Goal: Task Accomplishment & Management: Use online tool/utility

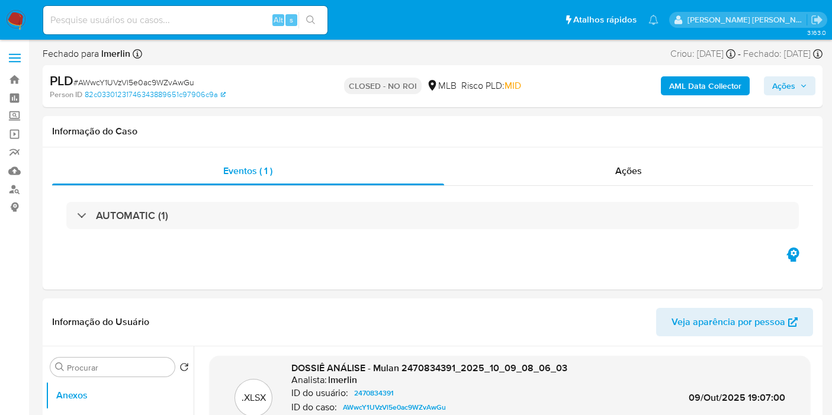
select select "10"
click at [18, 20] on img at bounding box center [16, 20] width 20 height 20
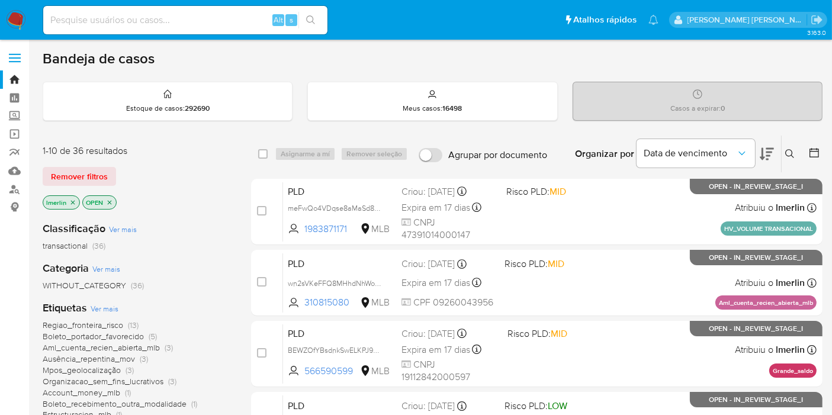
click at [73, 202] on icon "close-filter" at bounding box center [73, 202] width 4 height 4
click at [9, 134] on link "Operações em massa" at bounding box center [70, 134] width 141 height 18
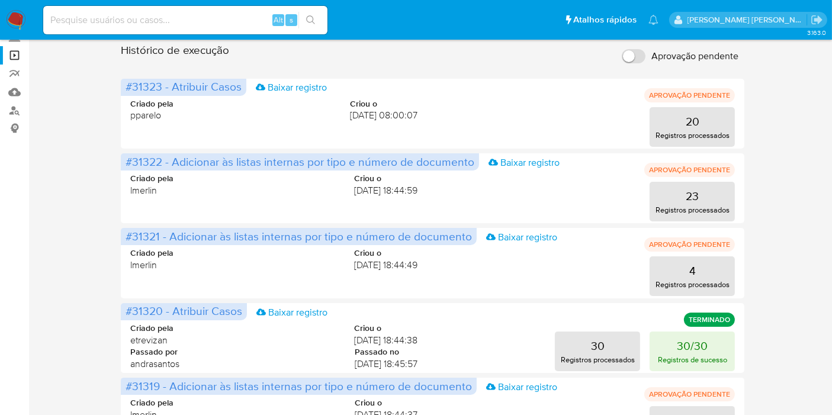
scroll to position [52, 0]
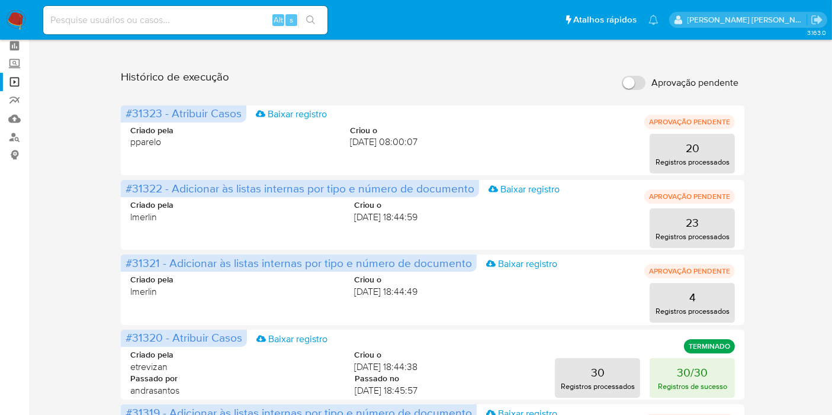
click at [17, 19] on img at bounding box center [16, 20] width 20 height 20
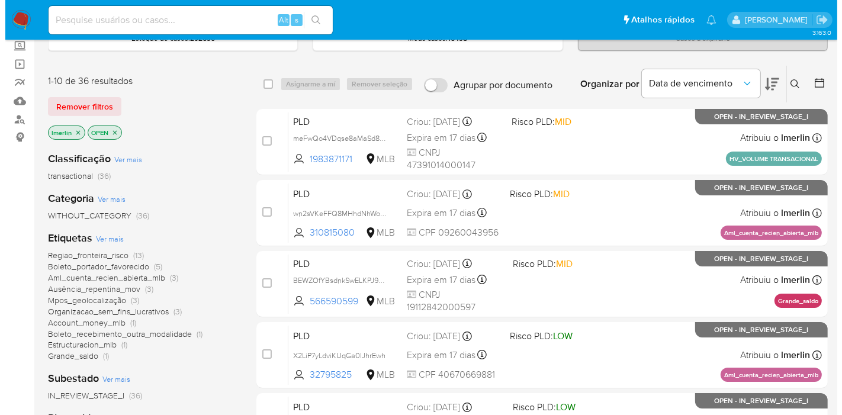
scroll to position [79, 0]
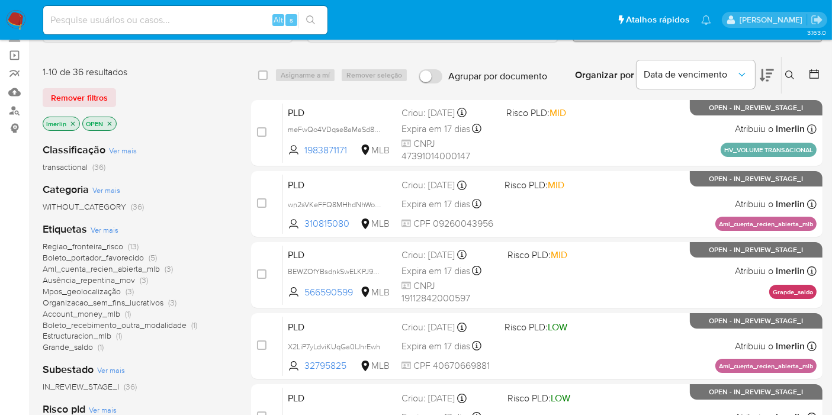
click at [111, 231] on span "Ver mais" at bounding box center [105, 229] width 28 height 11
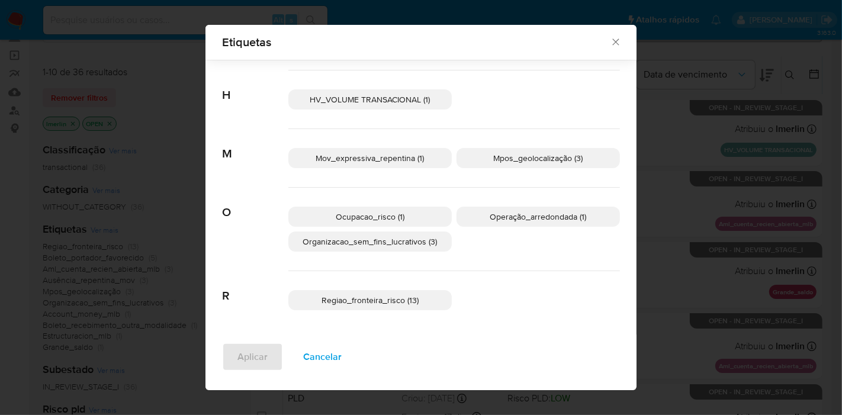
scroll to position [270, 0]
click at [631, 85] on div "Buscar A Account_money_mlb (1) Aml_cuenta_recien_abierta_mlb (3) Ausência_repen…" at bounding box center [420, 63] width 431 height 546
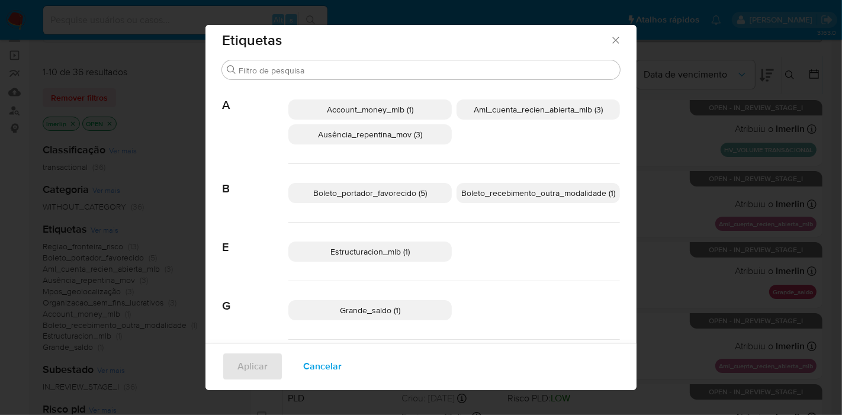
click at [542, 118] on p "Aml_cuenta_recien_abierta_mlb (3)" at bounding box center [538, 109] width 163 height 20
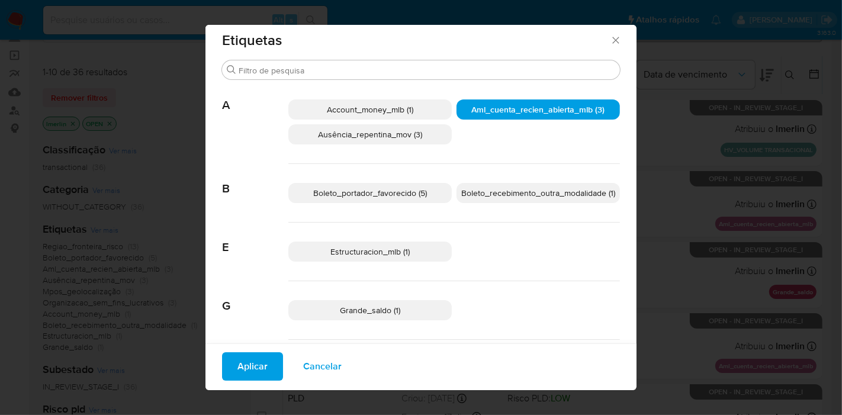
click at [265, 359] on button "Aplicar" at bounding box center [252, 366] width 61 height 28
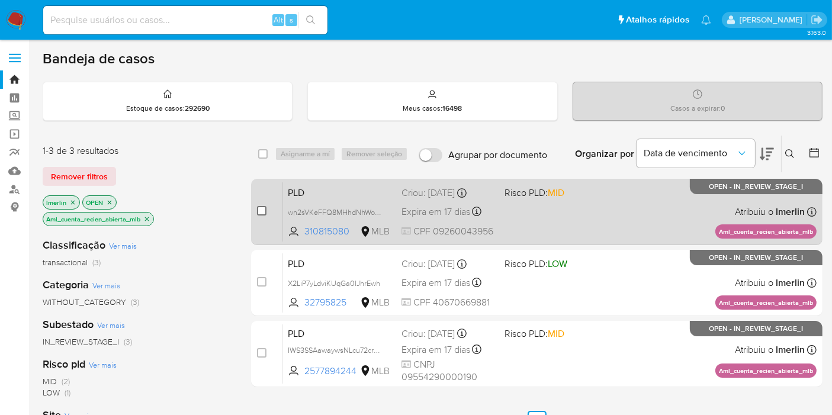
click at [261, 207] on input "checkbox" at bounding box center [261, 210] width 9 height 9
checkbox input "true"
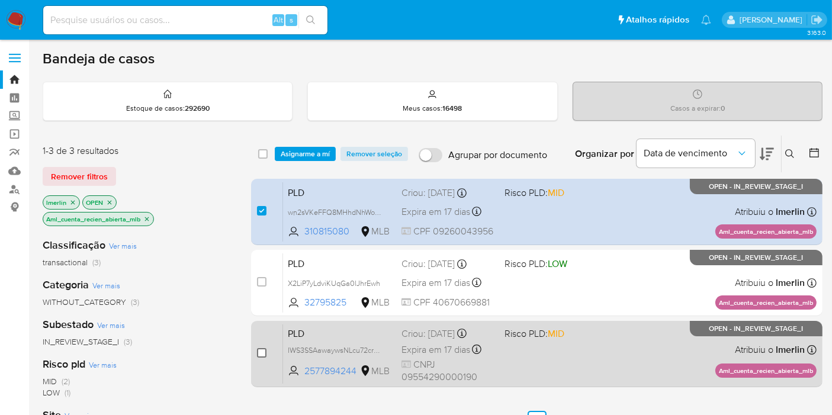
click at [258, 356] on input "checkbox" at bounding box center [261, 352] width 9 height 9
checkbox input "true"
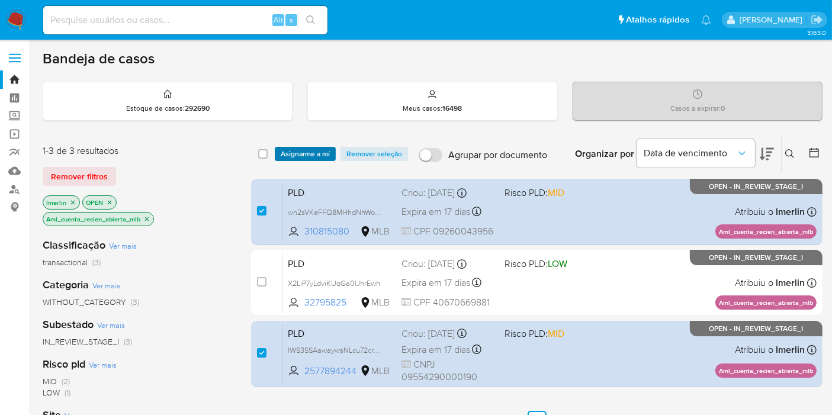
click at [306, 156] on span "Asignarme a mí" at bounding box center [305, 154] width 49 height 12
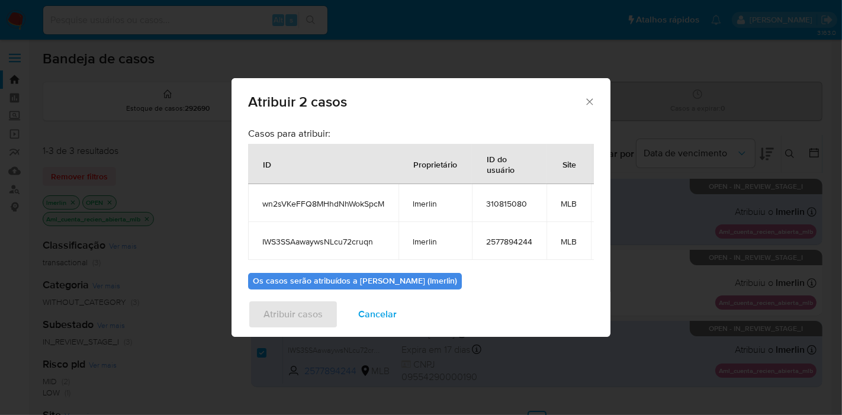
click at [300, 200] on span "wn2sVKeFFQ8MHhdNhWokSpcM" at bounding box center [323, 203] width 122 height 11
copy span "wn2sVKeFFQ8MHhdNhWokSpcM"
click at [293, 232] on td "IWS3SSAawaywsNLcu72cruqn" at bounding box center [323, 241] width 150 height 38
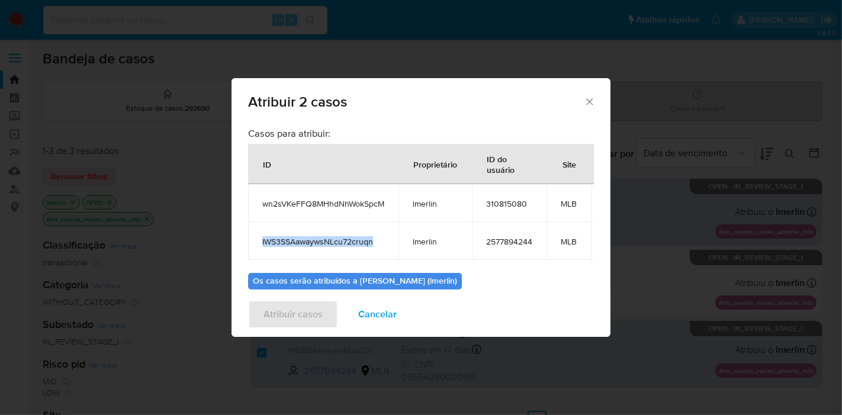
copy span "IWS3SSAawaywsNLcu72cruqn"
click at [500, 205] on span "310815080" at bounding box center [509, 203] width 46 height 11
copy span "310815080"
click at [502, 240] on span "2577894244" at bounding box center [509, 241] width 46 height 11
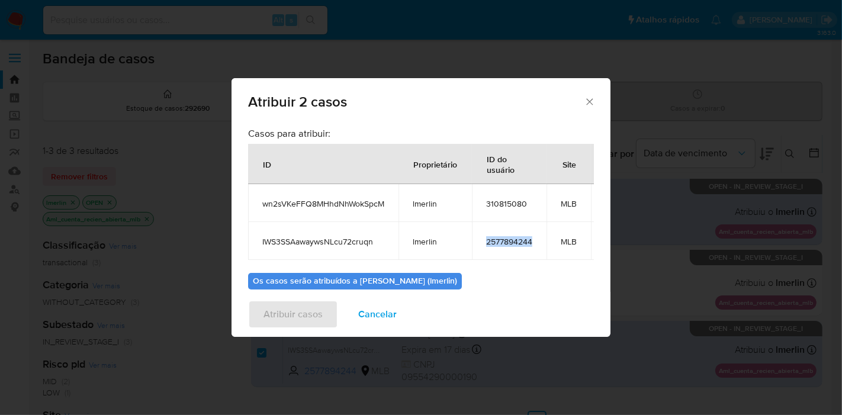
click at [502, 240] on span "2577894244" at bounding box center [509, 241] width 46 height 11
copy span "2577894244"
click at [370, 307] on span "Cancelar" at bounding box center [377, 314] width 38 height 26
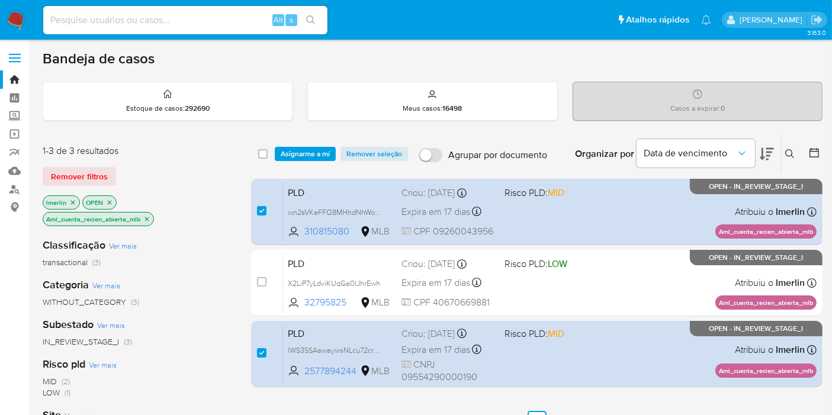
click at [265, 148] on div "select-all-cases-checkbox" at bounding box center [262, 154] width 9 height 12
click at [262, 156] on div "select-all-cases-checkbox" at bounding box center [265, 154] width 14 height 14
click at [262, 156] on input "checkbox" at bounding box center [262, 153] width 9 height 9
checkbox input "true"
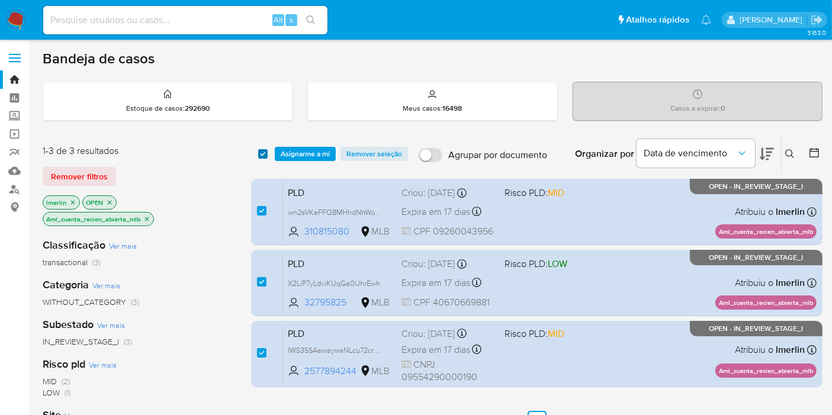
click at [262, 156] on input "checkbox" at bounding box center [262, 153] width 9 height 9
checkbox input "false"
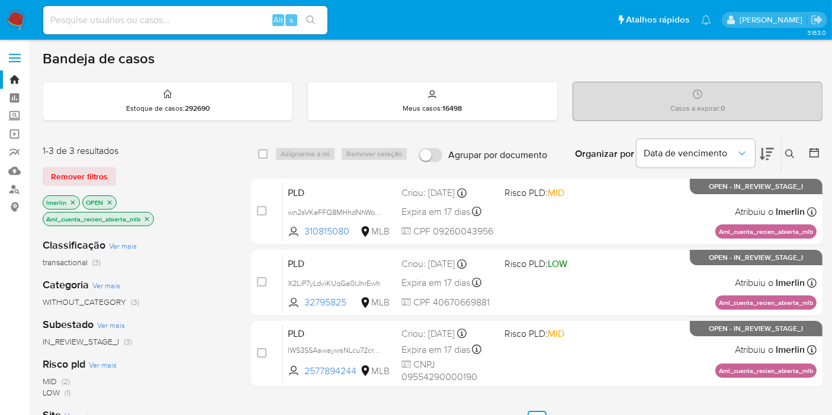
click at [233, 28] on div "Alt s" at bounding box center [185, 20] width 284 height 28
paste input "wn2sVKeFFQ8MHhdNhWokSpcM"
click at [239, 21] on input at bounding box center [185, 19] width 284 height 15
type input "wn2sVKeFFQ8MHhdNhWokSpcM"
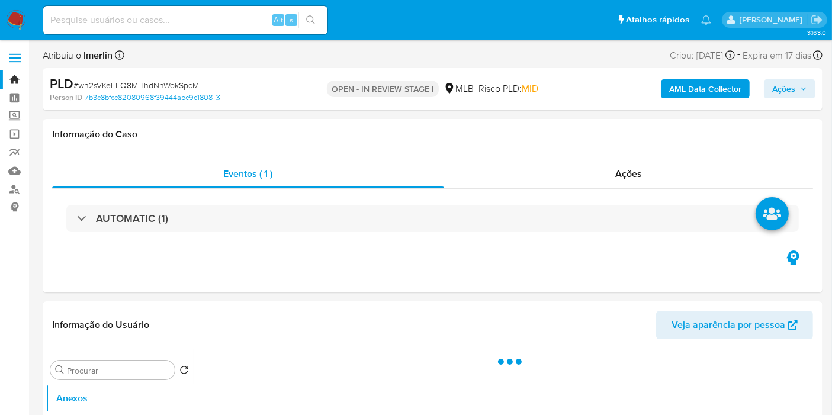
click at [664, 98] on div "AML Data Collector Ações" at bounding box center [689, 89] width 252 height 28
select select "10"
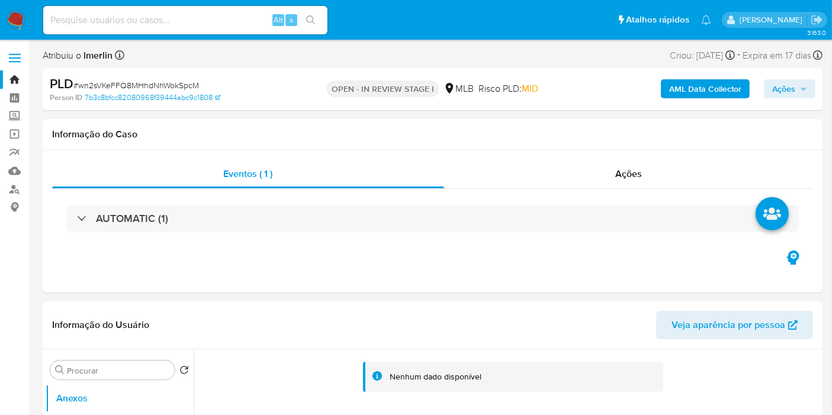
click at [687, 91] on b "AML Data Collector" at bounding box center [705, 88] width 72 height 19
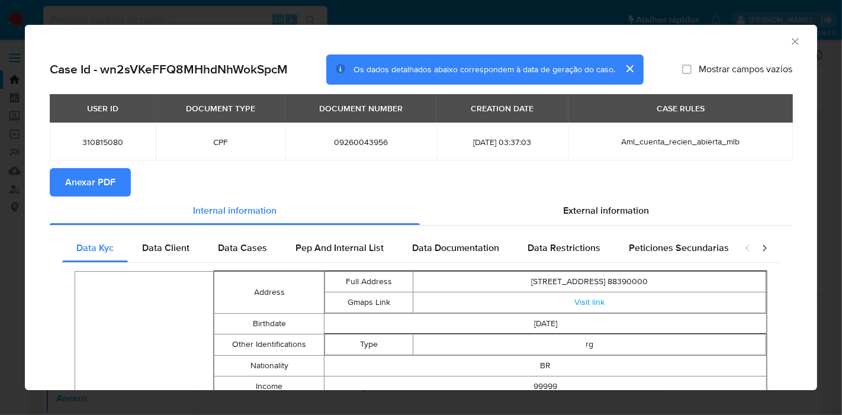
click at [98, 178] on span "Anexar PDF" at bounding box center [90, 182] width 50 height 26
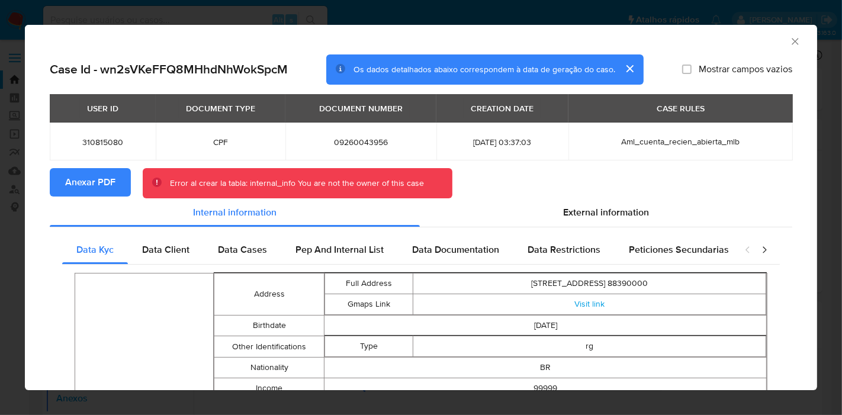
click at [789, 37] on icon "Fechar a janela" at bounding box center [795, 42] width 12 height 12
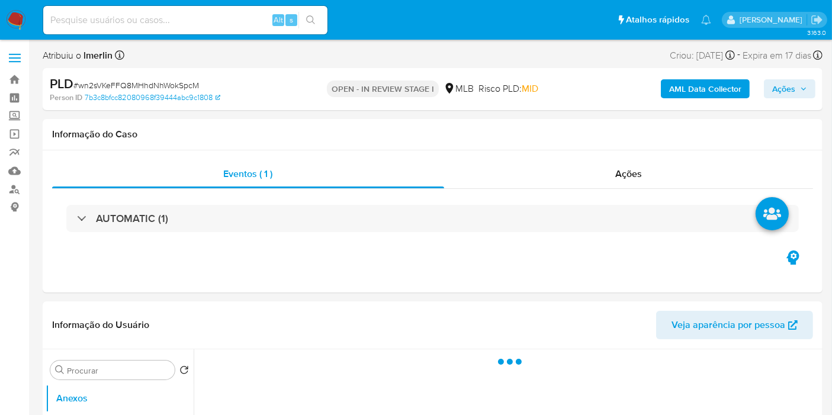
select select "10"
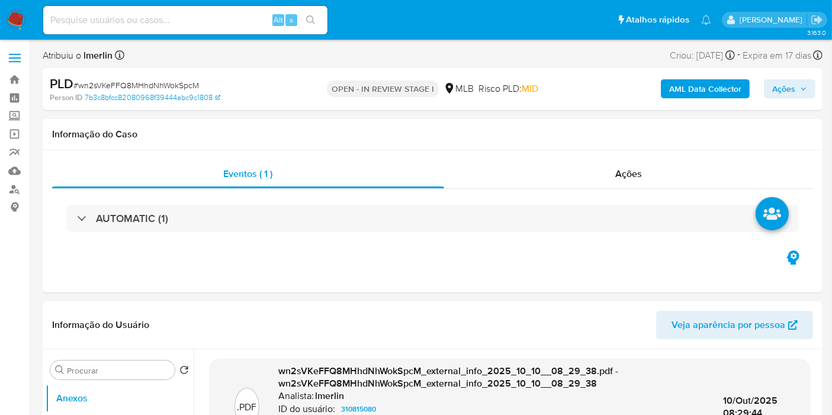
click at [693, 94] on b "AML Data Collector" at bounding box center [705, 88] width 72 height 19
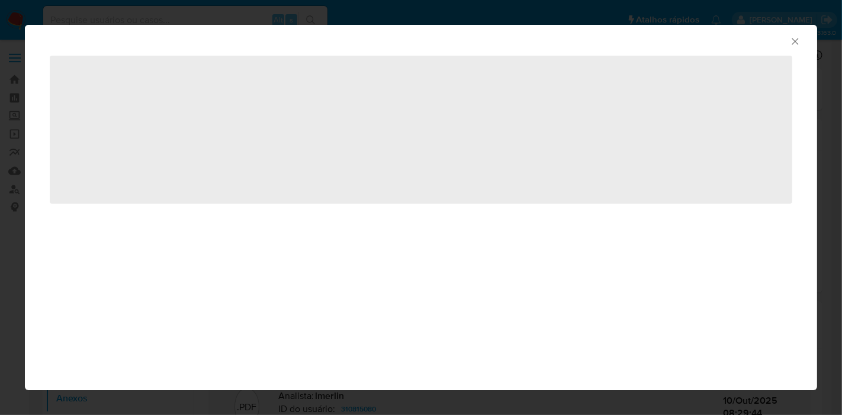
click at [796, 37] on icon "Fechar a janela" at bounding box center [795, 42] width 12 height 12
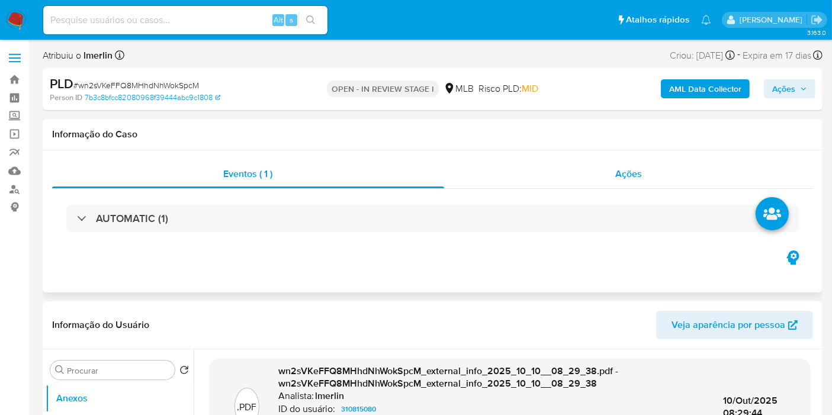
click at [614, 186] on div "Ações" at bounding box center [628, 174] width 369 height 28
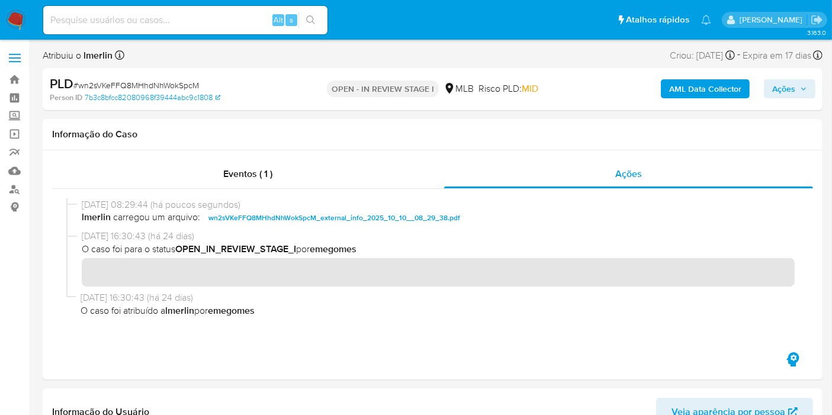
click at [719, 89] on b "AML Data Collector" at bounding box center [705, 88] width 72 height 19
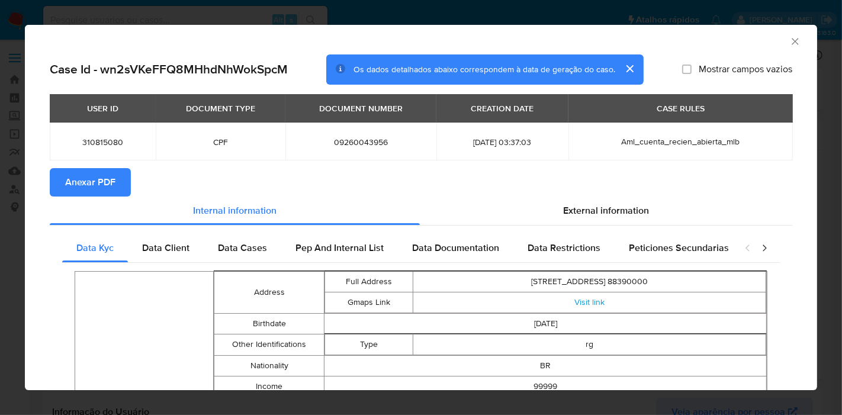
click at [110, 194] on span "Anexar PDF" at bounding box center [90, 182] width 50 height 26
click at [789, 43] on icon "Fechar a janela" at bounding box center [795, 42] width 12 height 12
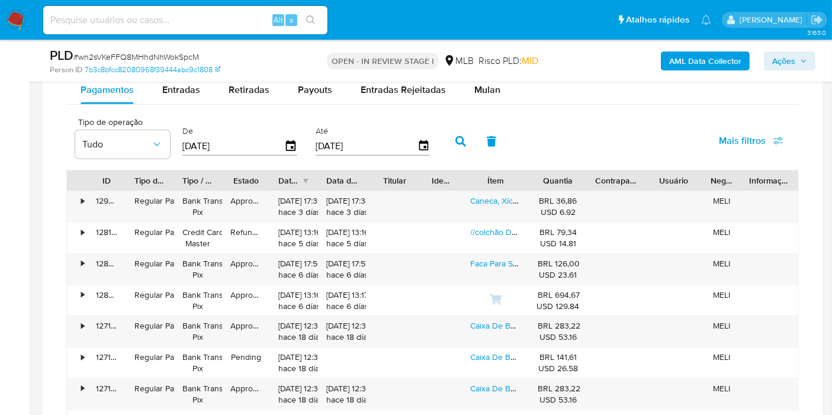
scroll to position [1017, 0]
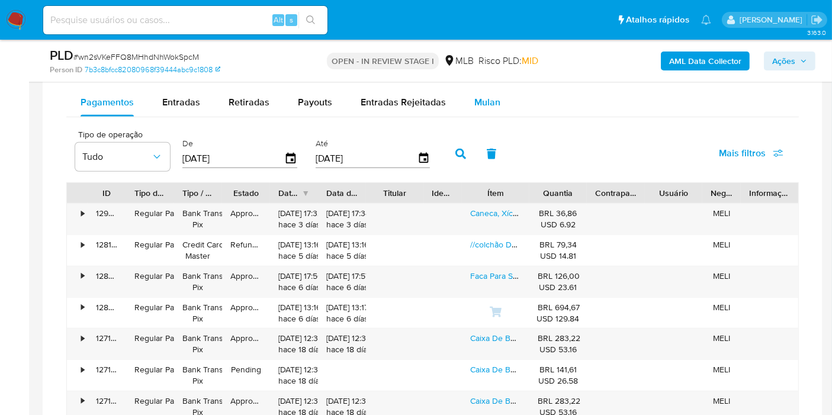
click at [500, 96] on button "Mulan" at bounding box center [487, 102] width 54 height 28
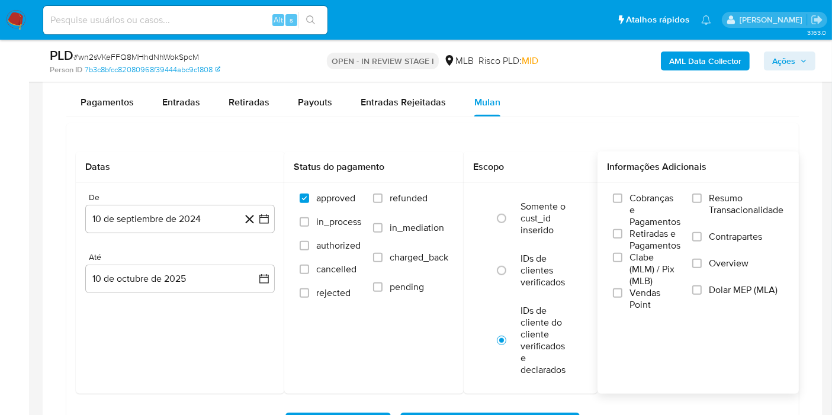
click at [706, 198] on label "Resumo Transacionalidade" at bounding box center [737, 211] width 91 height 38
click at [702, 198] on input "Resumo Transacionalidade" at bounding box center [696, 198] width 9 height 9
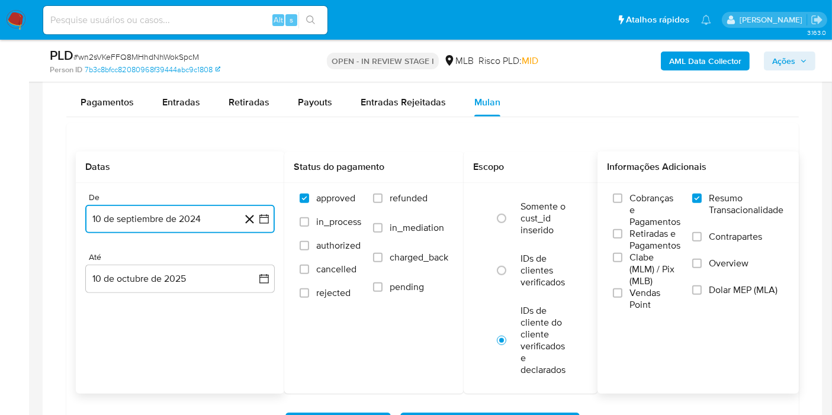
click at [266, 219] on icon "button" at bounding box center [264, 219] width 12 height 12
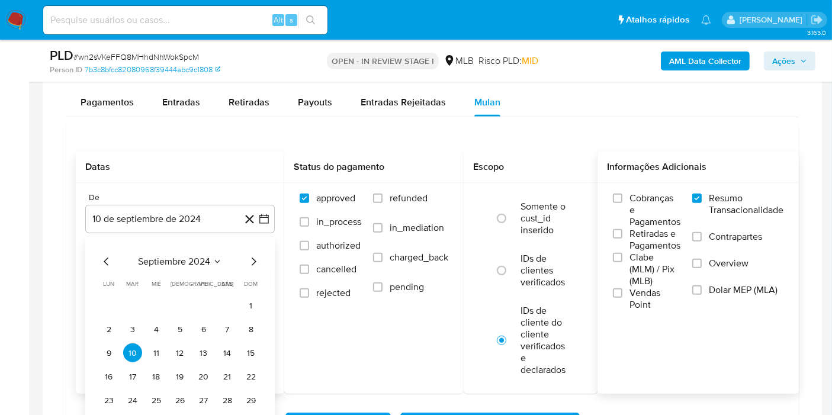
click at [210, 255] on div "septiembre 2024" at bounding box center [179, 262] width 161 height 14
click at [203, 258] on span "septiembre 2024" at bounding box center [174, 262] width 72 height 12
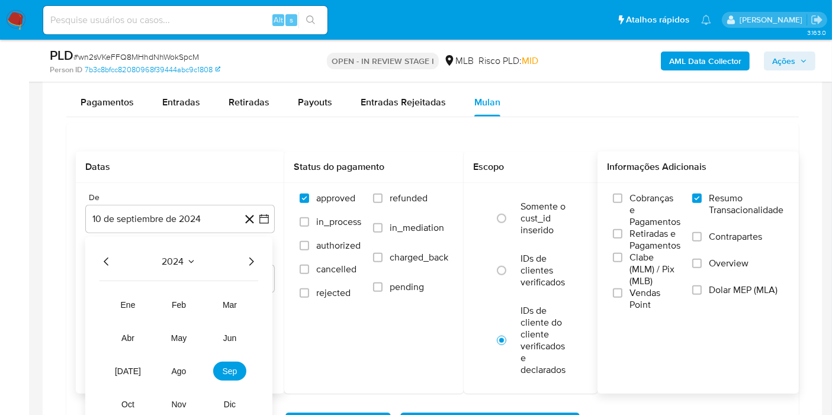
click at [255, 258] on icon "Año siguiente" at bounding box center [251, 262] width 14 height 14
click at [186, 363] on button "ago" at bounding box center [178, 371] width 33 height 19
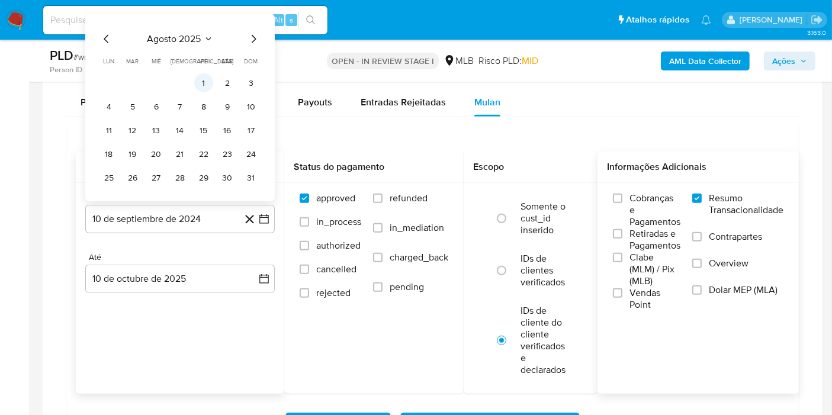
click at [206, 82] on button "1" at bounding box center [203, 82] width 19 height 19
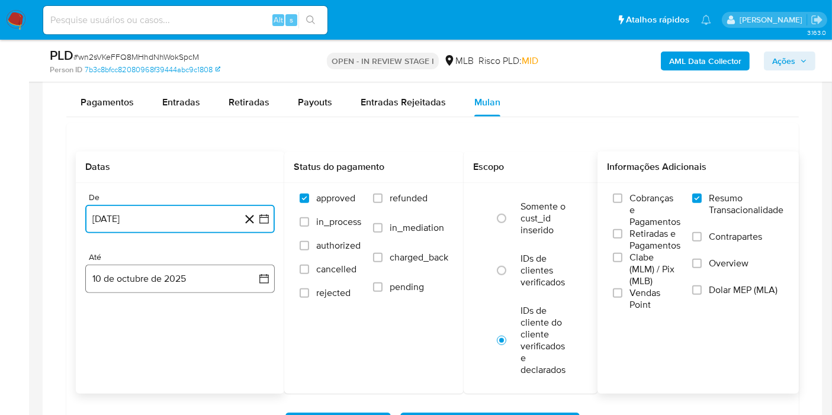
click at [240, 268] on button "10 de octubre de 2025" at bounding box center [179, 279] width 189 height 28
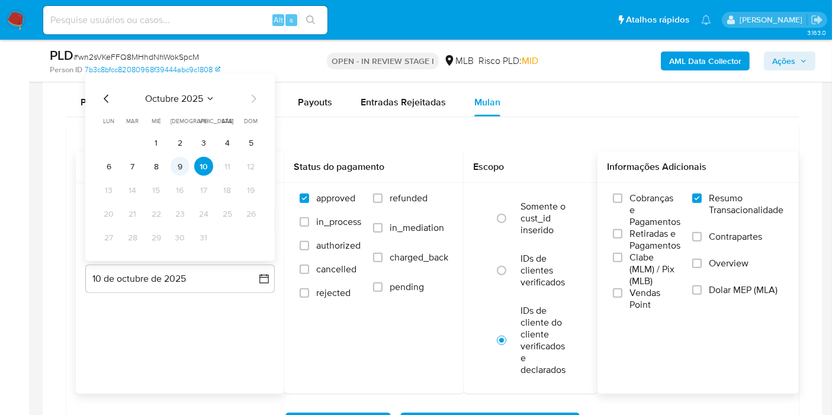
click at [181, 160] on button "9" at bounding box center [180, 166] width 19 height 19
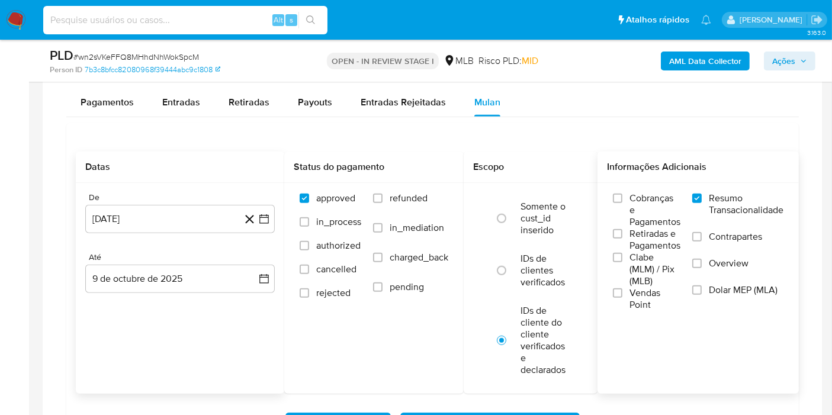
click at [241, 25] on input at bounding box center [185, 19] width 284 height 15
paste input "IWS3SSAawaywsNLcu72cruqn"
type input "IWS3SSAawaywsNLcu72cruqn"
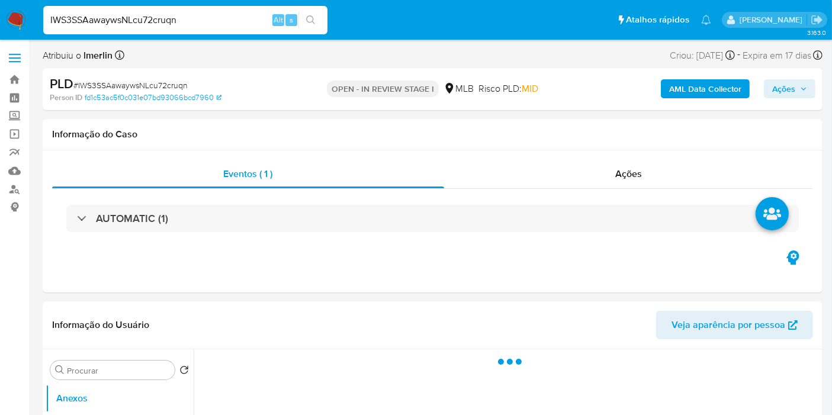
select select "10"
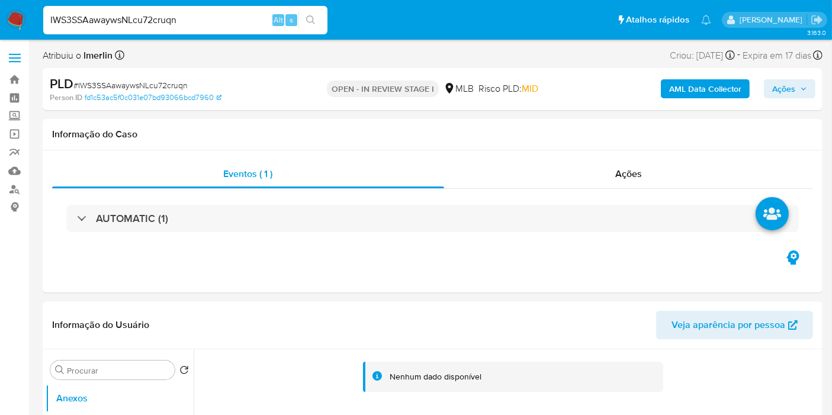
click at [678, 83] on b "AML Data Collector" at bounding box center [705, 88] width 72 height 19
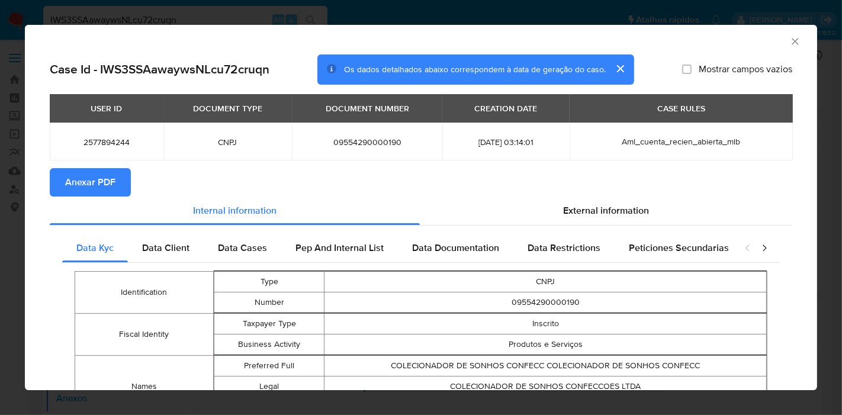
click at [125, 173] on button "Anexar PDF" at bounding box center [90, 182] width 81 height 28
click at [789, 41] on icon "Fechar a janela" at bounding box center [795, 42] width 12 height 12
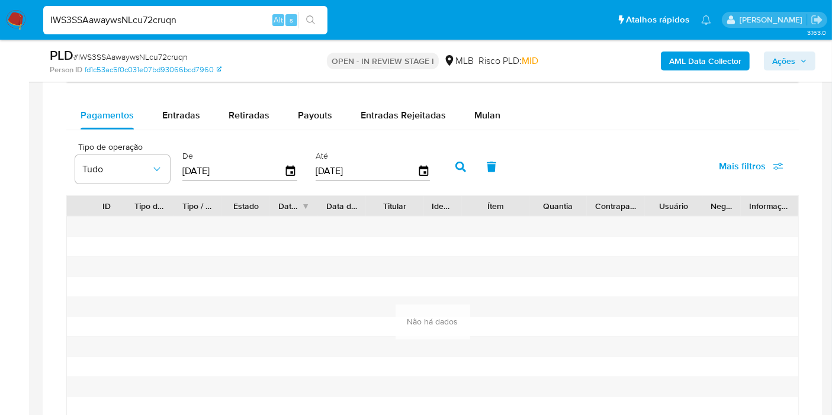
scroll to position [991, 0]
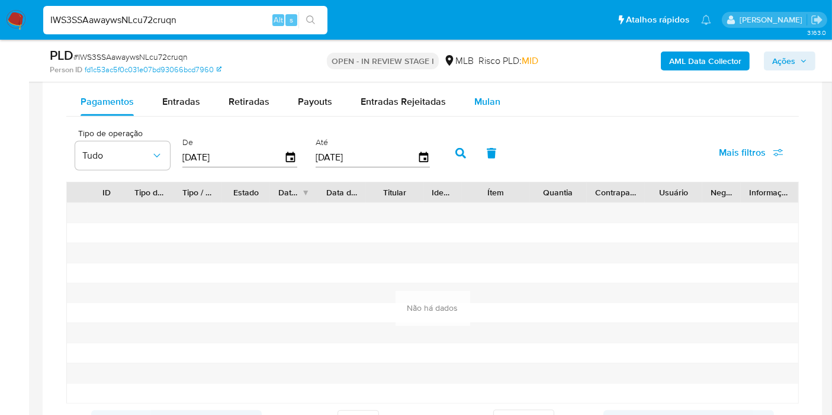
click at [486, 90] on div "Mulan" at bounding box center [487, 102] width 26 height 28
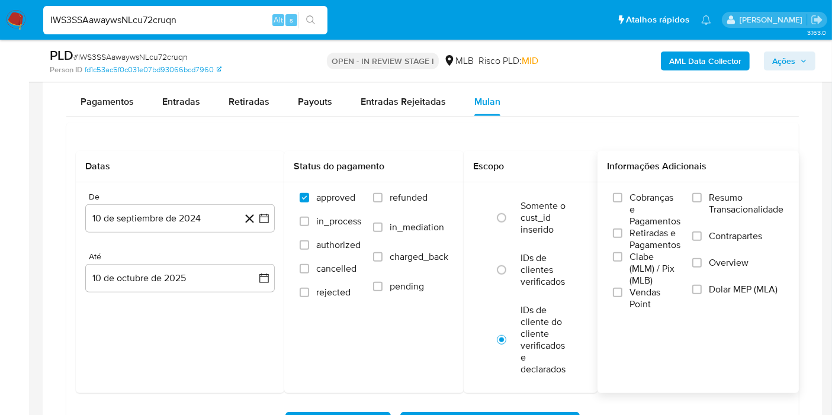
click at [697, 199] on input "Resumo Transacionalidade" at bounding box center [696, 197] width 9 height 9
click at [266, 219] on icon "button" at bounding box center [264, 219] width 12 height 12
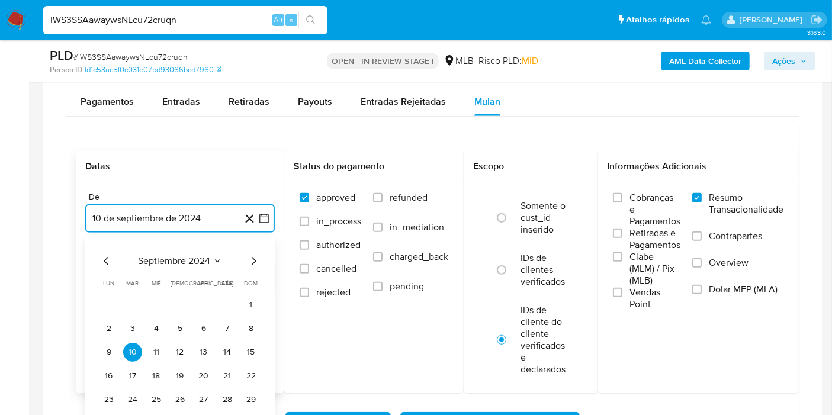
click at [211, 255] on button "septiembre 2024" at bounding box center [180, 261] width 84 height 12
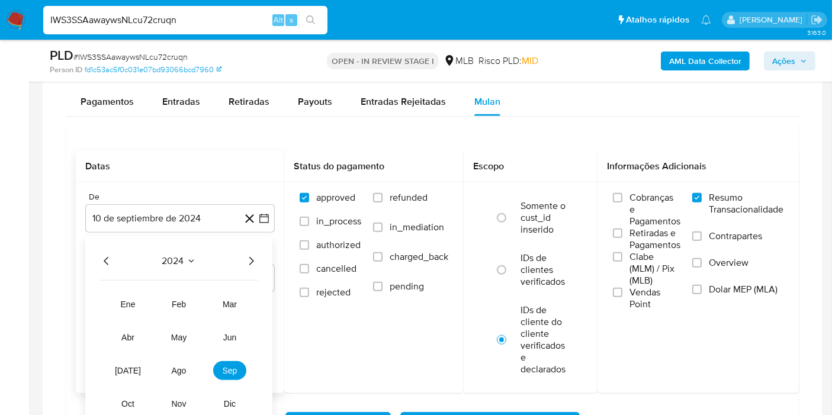
click at [255, 256] on icon "Año siguiente" at bounding box center [251, 261] width 14 height 14
click at [187, 361] on button "ago" at bounding box center [178, 370] width 33 height 19
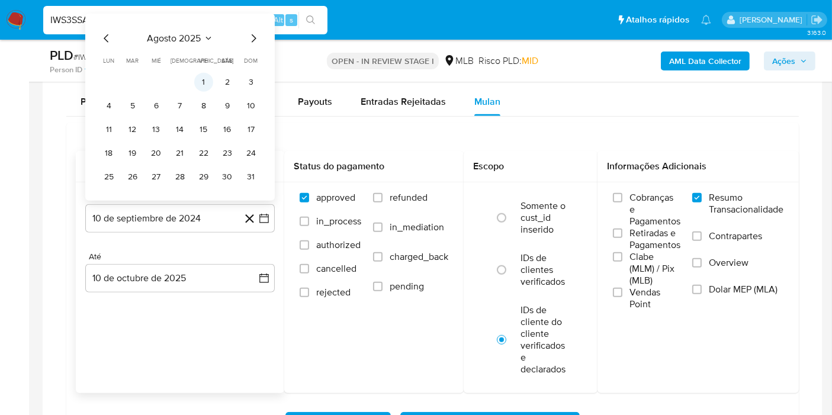
click at [203, 83] on button "1" at bounding box center [203, 82] width 19 height 19
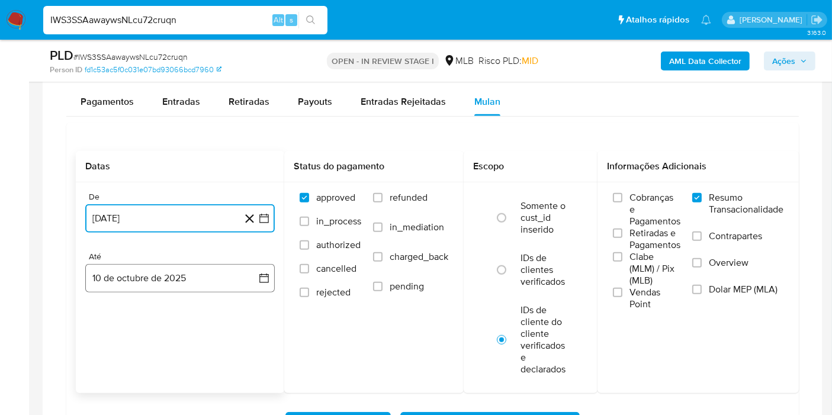
click at [226, 268] on button "10 de octubre de 2025" at bounding box center [179, 278] width 189 height 28
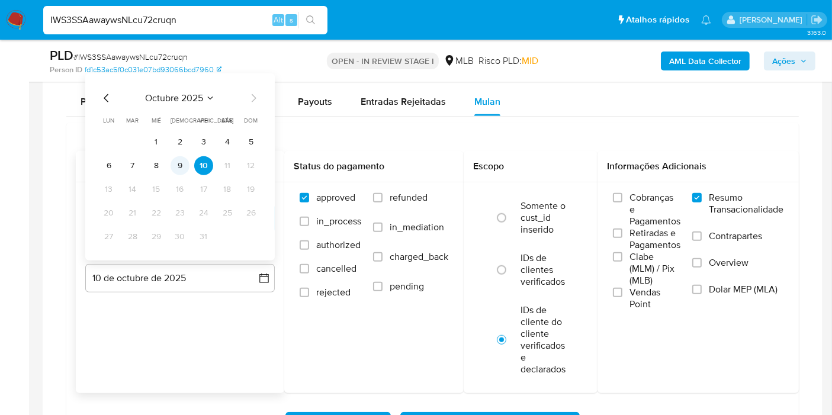
click at [186, 169] on button "9" at bounding box center [180, 165] width 19 height 19
